Goal: Task Accomplishment & Management: Manage account settings

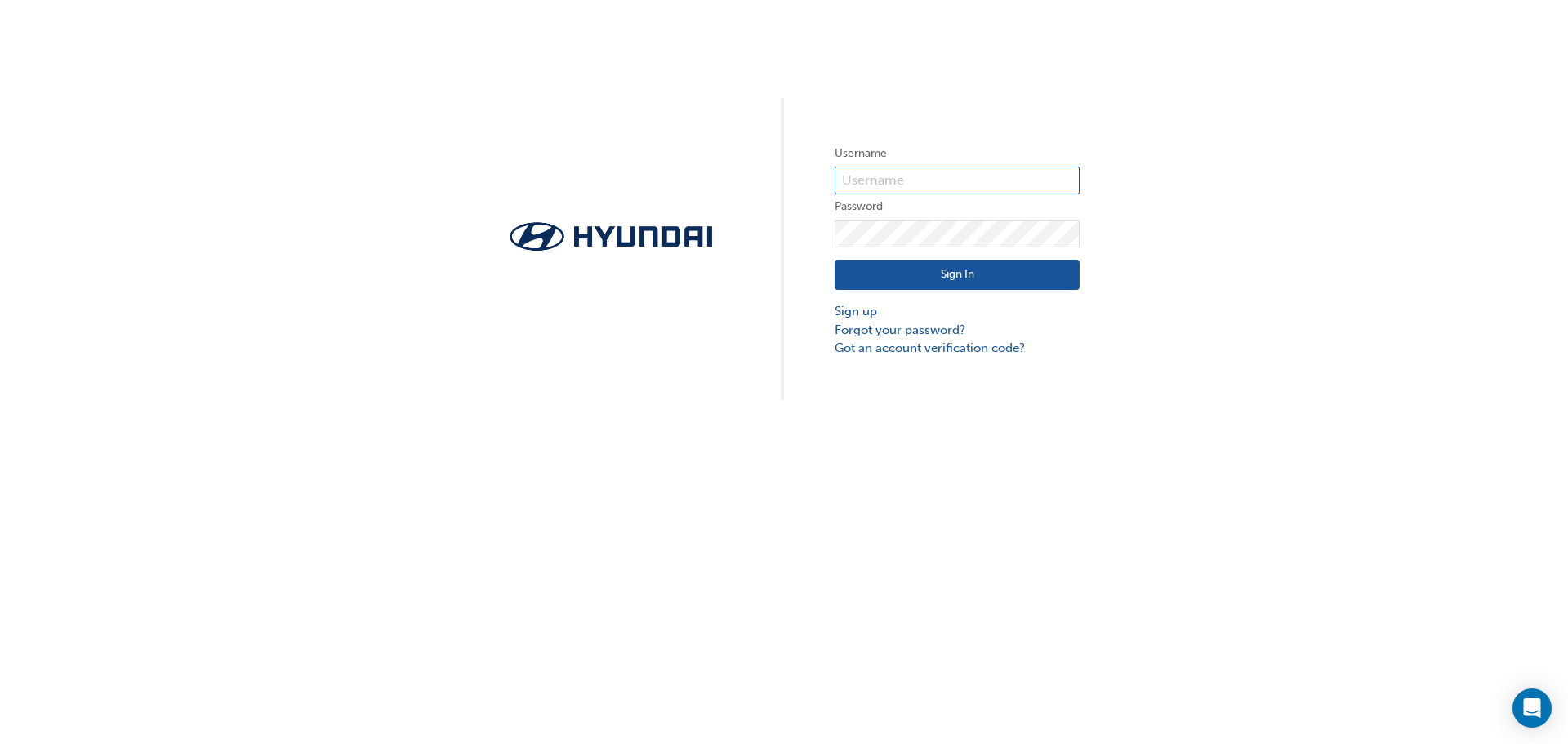
click at [878, 167] on input "text" at bounding box center [956, 180] width 245 height 27
type input "[EMAIL_ADDRESS][DOMAIN_NAME]"
click at [931, 328] on link "Forgot your password?" at bounding box center [956, 329] width 245 height 19
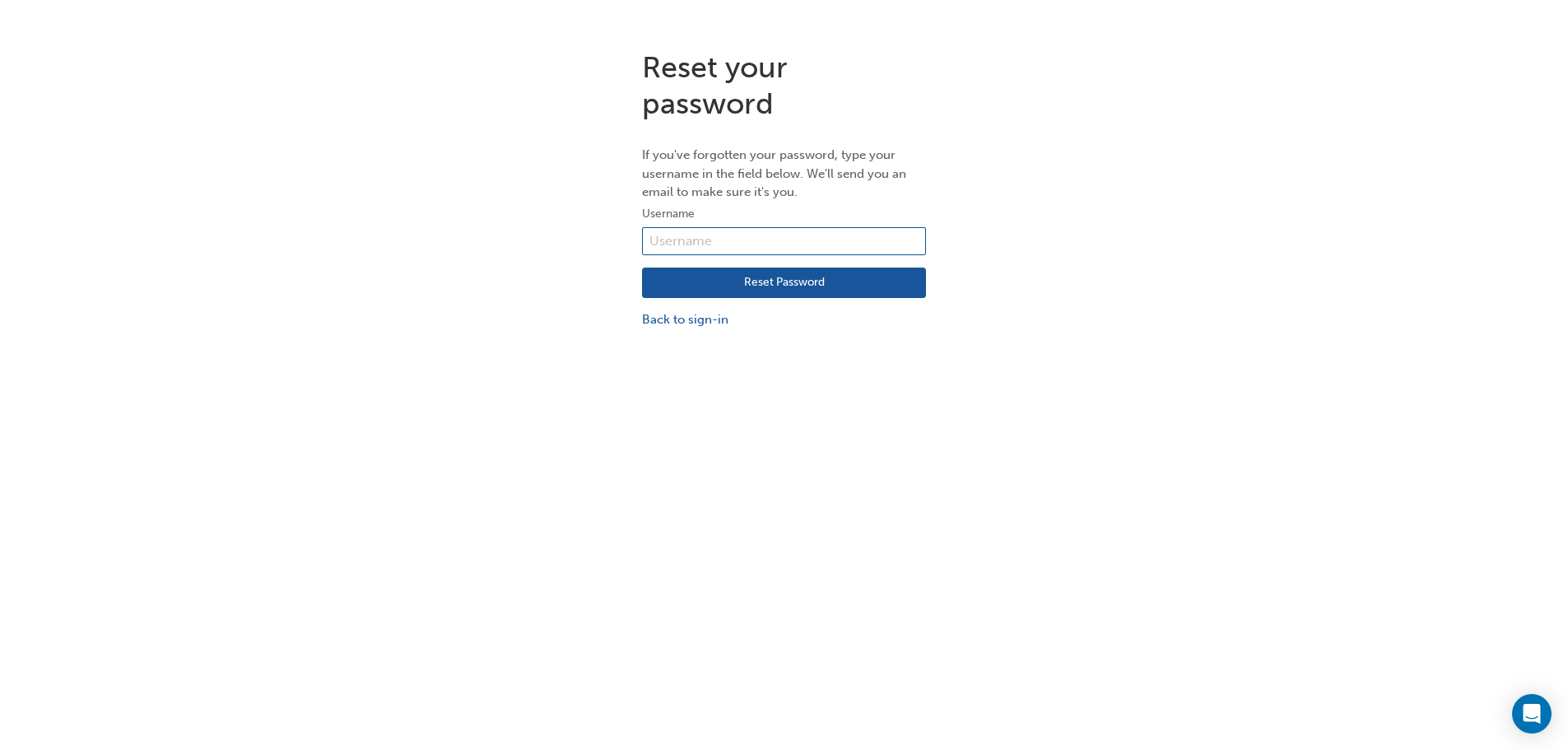
click at [669, 231] on input "text" at bounding box center [784, 241] width 284 height 28
type input "[EMAIL_ADDRESS][DOMAIN_NAME]"
click at [794, 284] on button "Reset Password" at bounding box center [784, 284] width 284 height 32
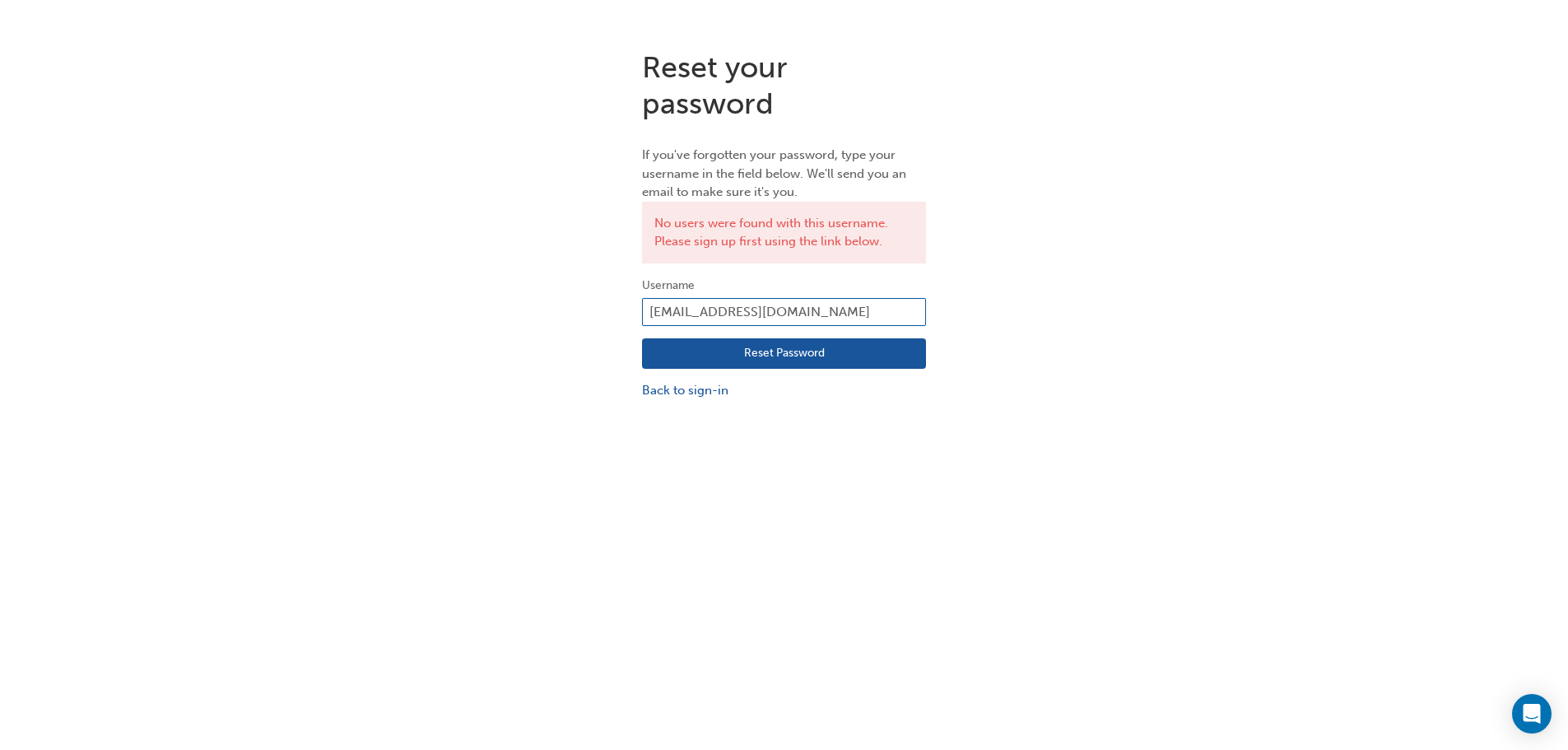
click at [699, 310] on input "[EMAIL_ADDRESS][DOMAIN_NAME]" at bounding box center [784, 312] width 284 height 28
click at [702, 400] on div "Reset your password If you've forgotten your password, type your username in th…" at bounding box center [784, 224] width 308 height 375
click at [705, 394] on link "Back to sign-in" at bounding box center [784, 390] width 284 height 19
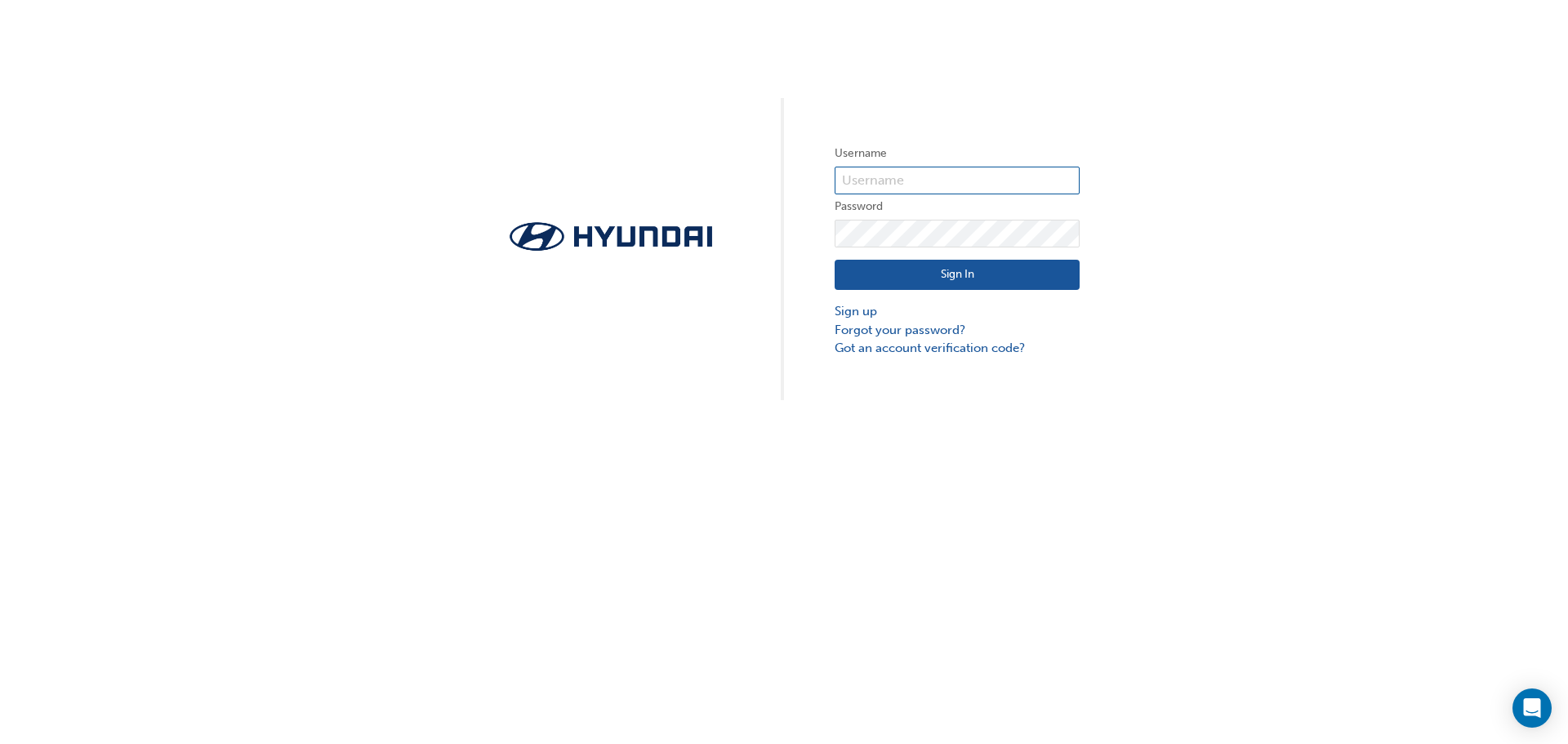
click at [887, 182] on input "text" at bounding box center [956, 180] width 245 height 27
click at [951, 188] on input "text" at bounding box center [956, 180] width 245 height 27
click at [1387, 233] on div "Username Password Sign In Sign up Forgot your password? Got an account verifica…" at bounding box center [784, 200] width 1568 height 400
